Goal: Navigation & Orientation: Find specific page/section

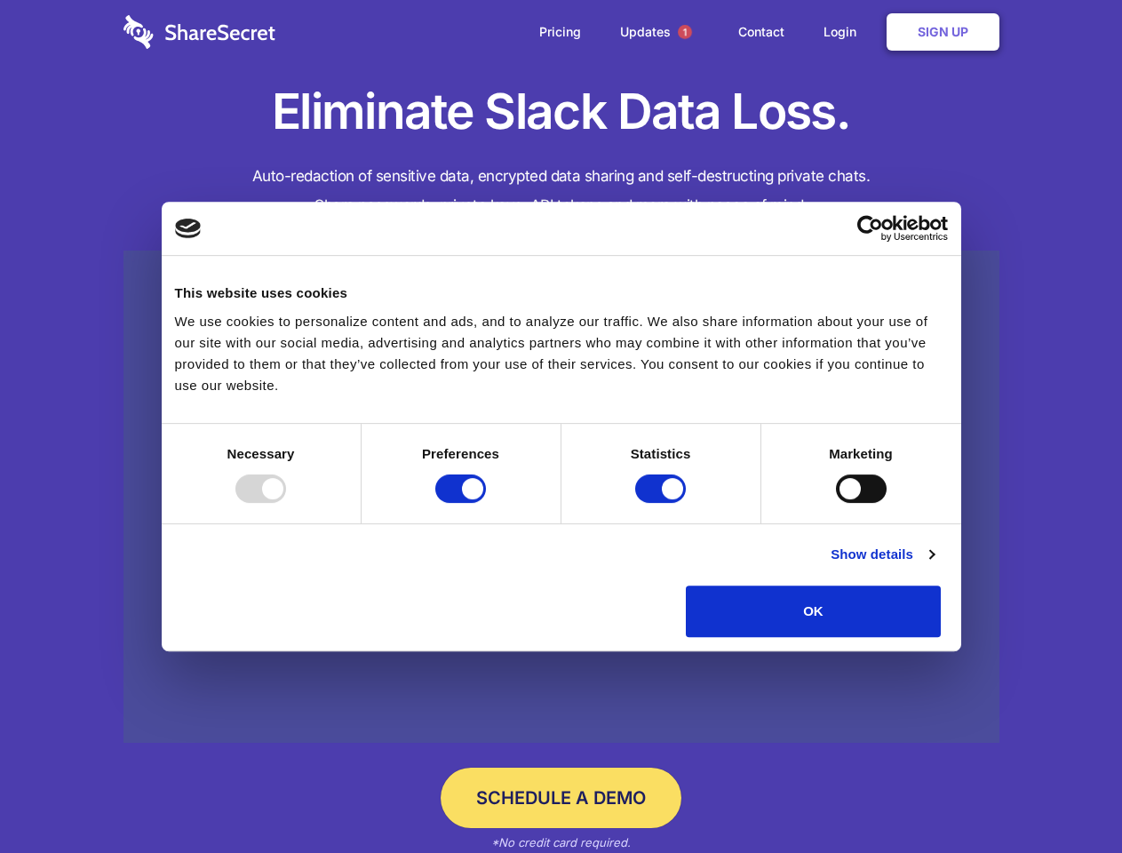
click at [286, 503] on div at bounding box center [261, 489] width 51 height 28
click at [486, 503] on input "Preferences" at bounding box center [460, 489] width 51 height 28
checkbox input "false"
click at [663, 503] on input "Statistics" at bounding box center [660, 489] width 51 height 28
checkbox input "false"
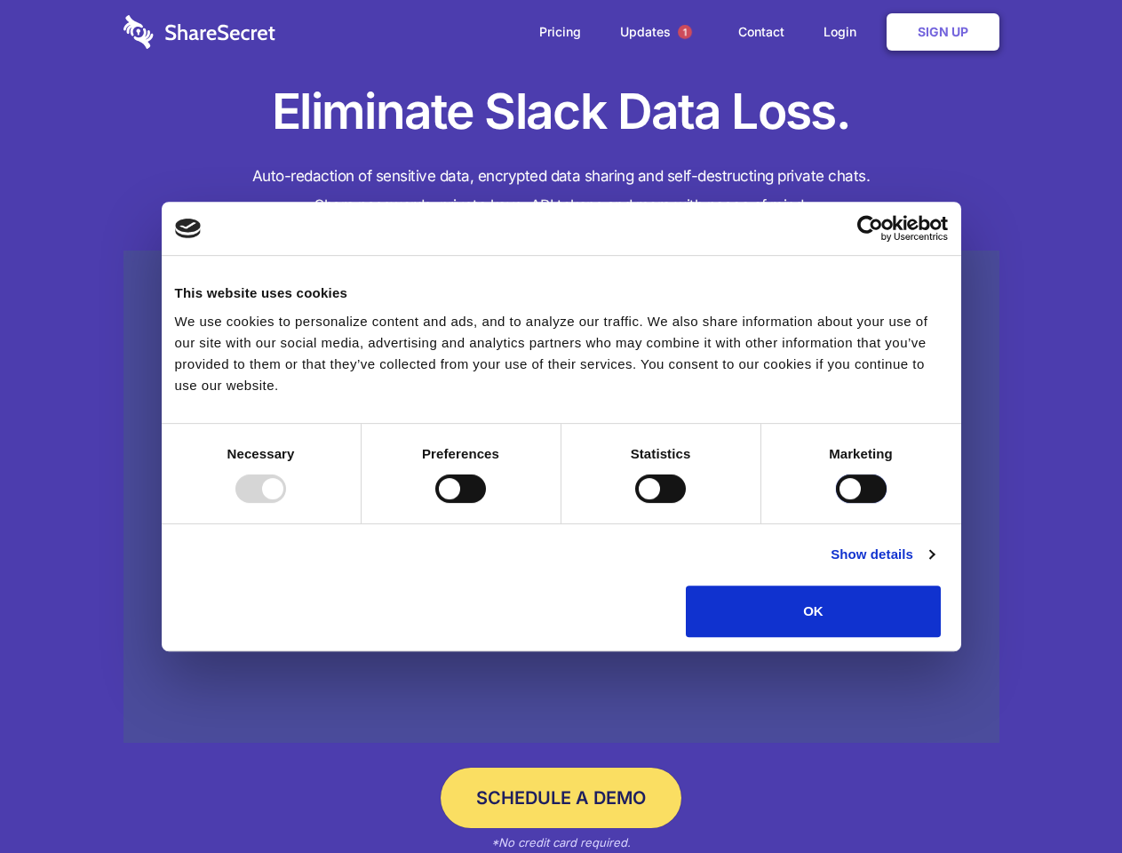
click at [836, 503] on input "Marketing" at bounding box center [861, 489] width 51 height 28
checkbox input "true"
click at [934, 565] on link "Show details" at bounding box center [882, 554] width 103 height 21
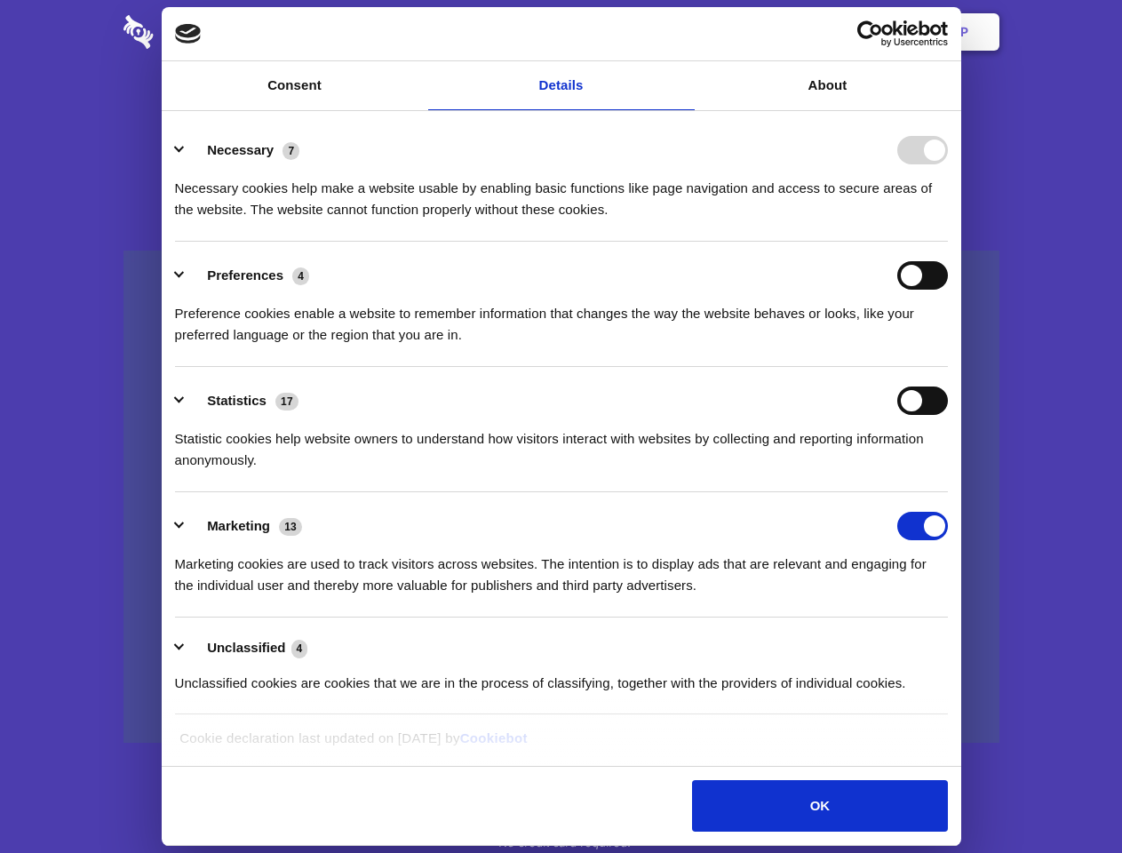
click at [956, 643] on ul "Necessary 7 Necessary cookies help make a website usable by enabling basic func…" at bounding box center [561, 415] width 790 height 599
click at [684, 32] on span "1" at bounding box center [685, 32] width 14 height 14
